Goal: Transaction & Acquisition: Purchase product/service

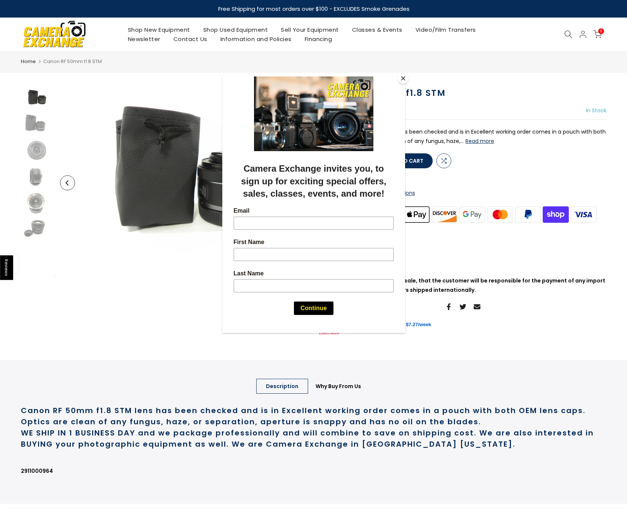
click at [518, 42] on div at bounding box center [313, 254] width 627 height 509
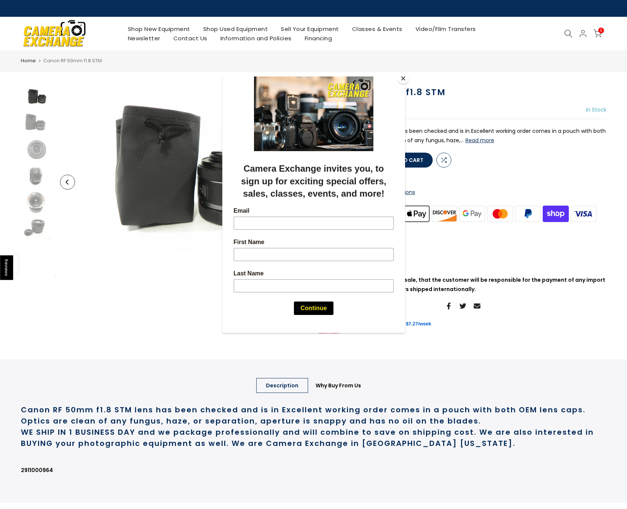
click at [503, 78] on div at bounding box center [313, 254] width 627 height 509
click at [507, 94] on div at bounding box center [313, 254] width 627 height 509
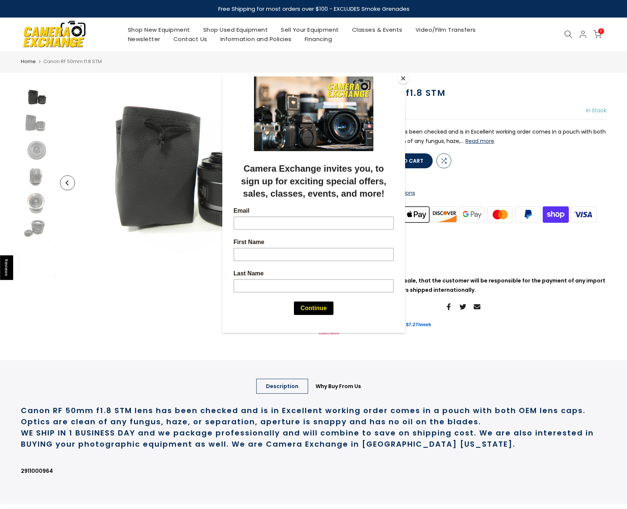
click at [404, 76] on button "Close" at bounding box center [403, 78] width 11 height 11
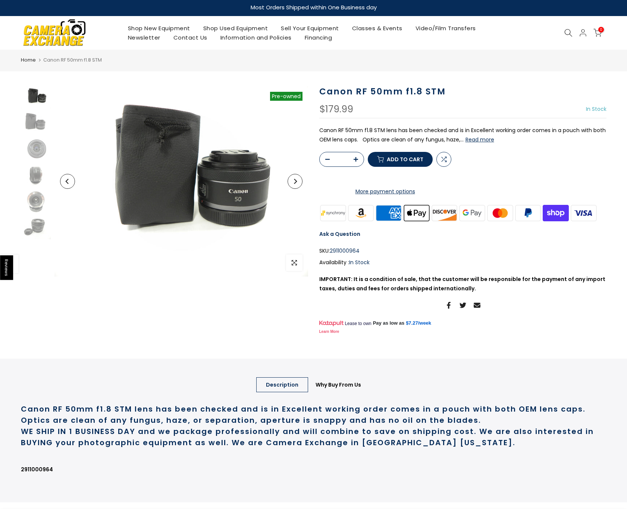
scroll to position [3, 0]
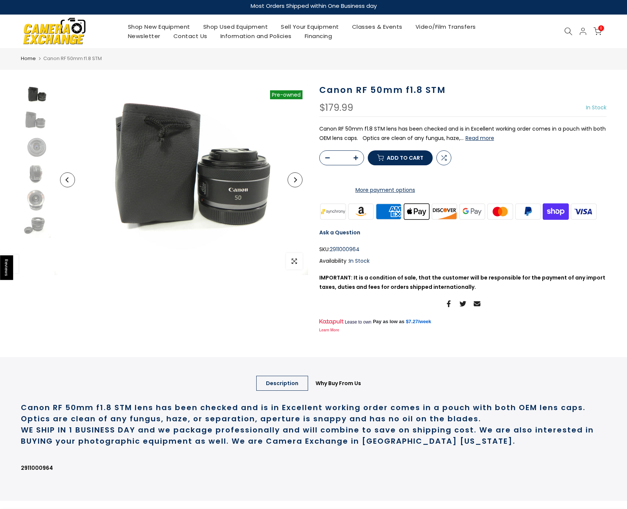
click at [564, 30] on div at bounding box center [569, 31] width 14 height 8
click at [567, 31] on icon at bounding box center [568, 31] width 8 height 8
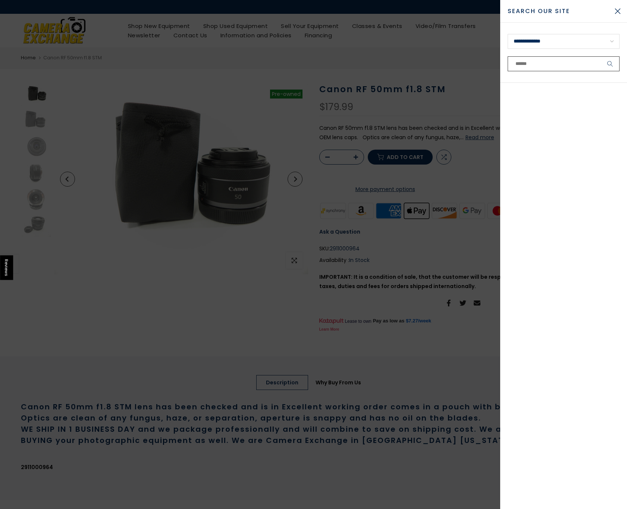
paste input "**********"
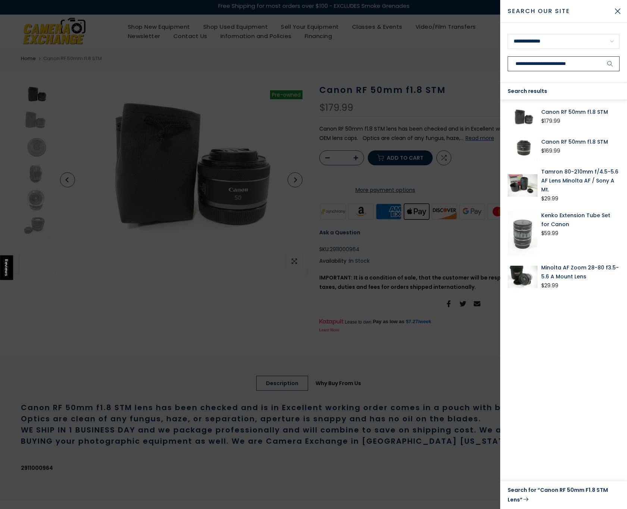
type input "**********"
click at [610, 65] on icon "submit" at bounding box center [610, 64] width 6 height 6
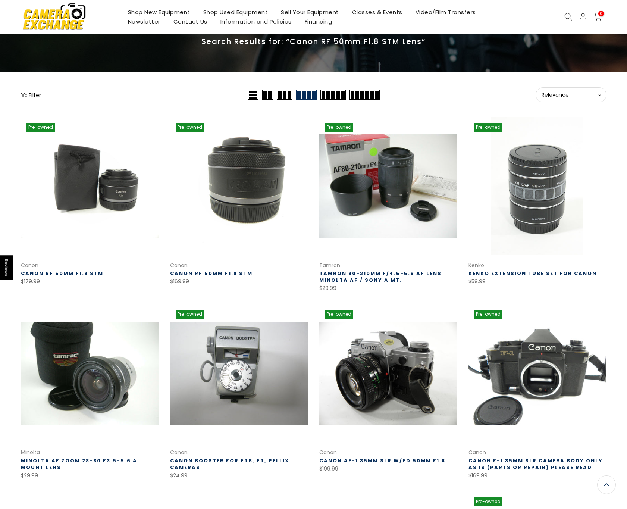
scroll to position [54, 0]
